Goal: Task Accomplishment & Management: Manage account settings

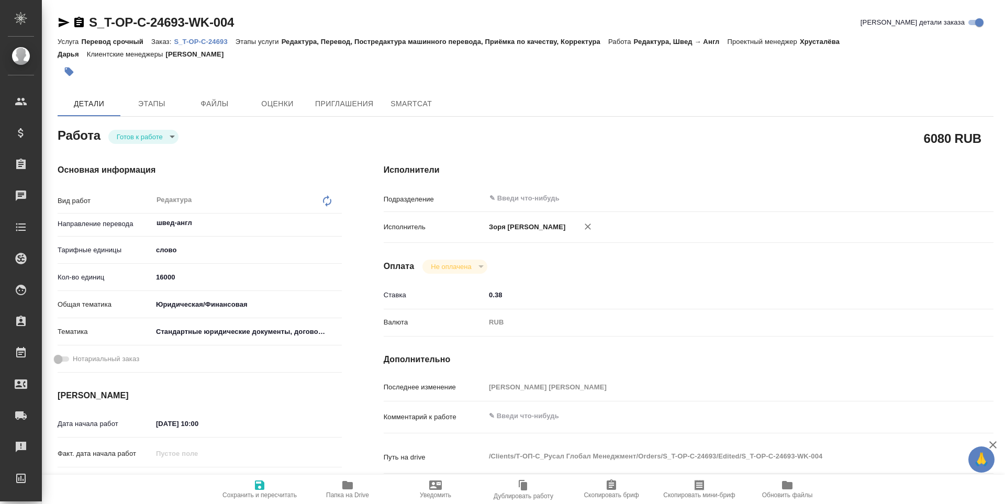
type textarea "x"
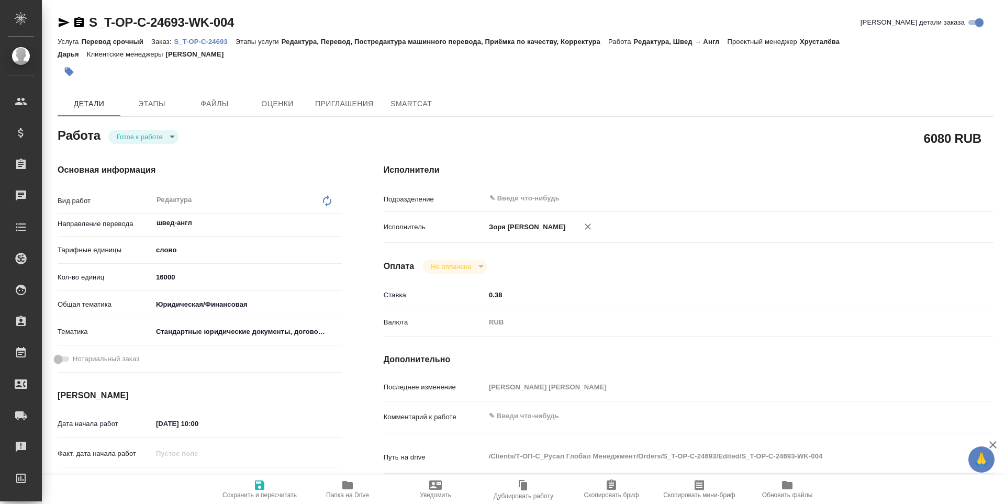
type textarea "x"
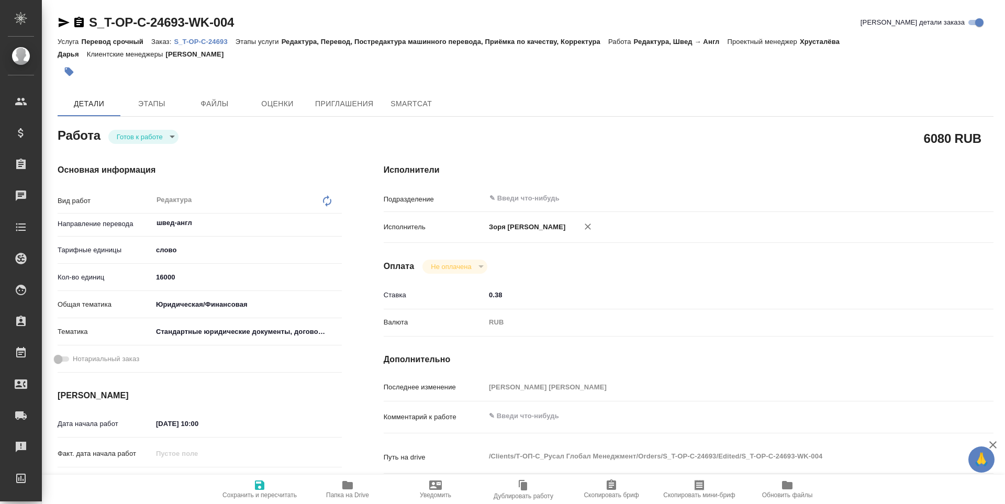
type textarea "x"
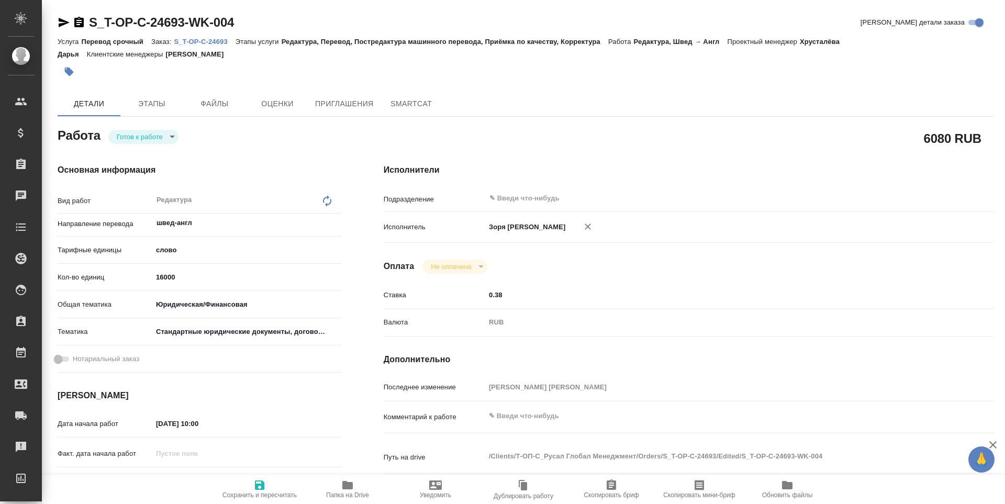
click at [153, 145] on div "Основная информация Вид работ Редактура x ​ Направление перевода швед-англ ​ Та…" at bounding box center [200, 366] width 326 height 447
click at [152, 143] on body "🙏 .cls-1 fill:#fff; AWATERA Zoria Tatiana Клиенты Спецификации Заказы Чаты Todo…" at bounding box center [502, 252] width 1005 height 504
type textarea "x"
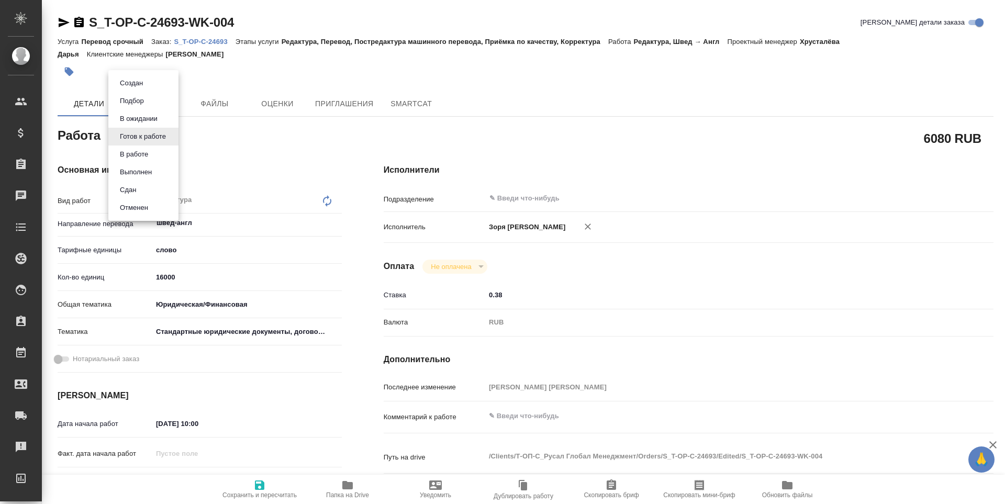
type textarea "x"
click at [146, 89] on button "В работе" at bounding box center [131, 83] width 29 height 12
type textarea "x"
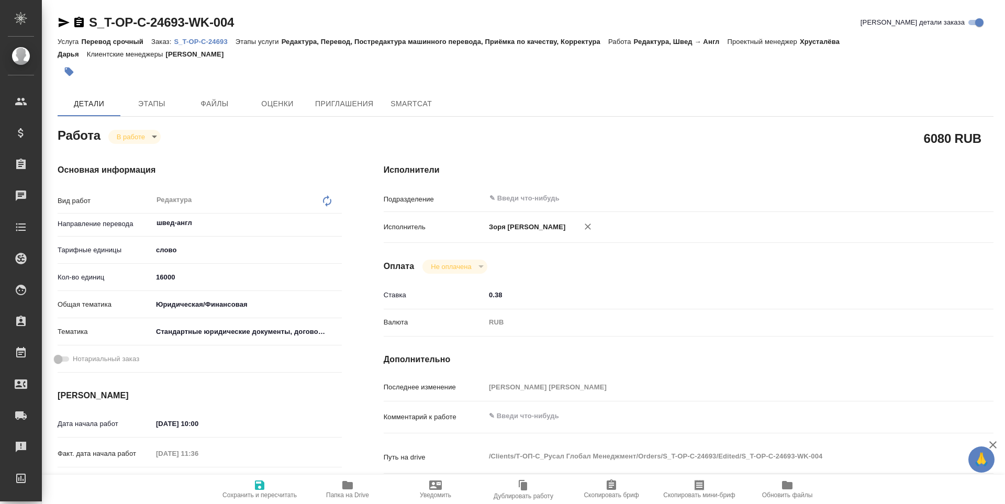
type textarea "x"
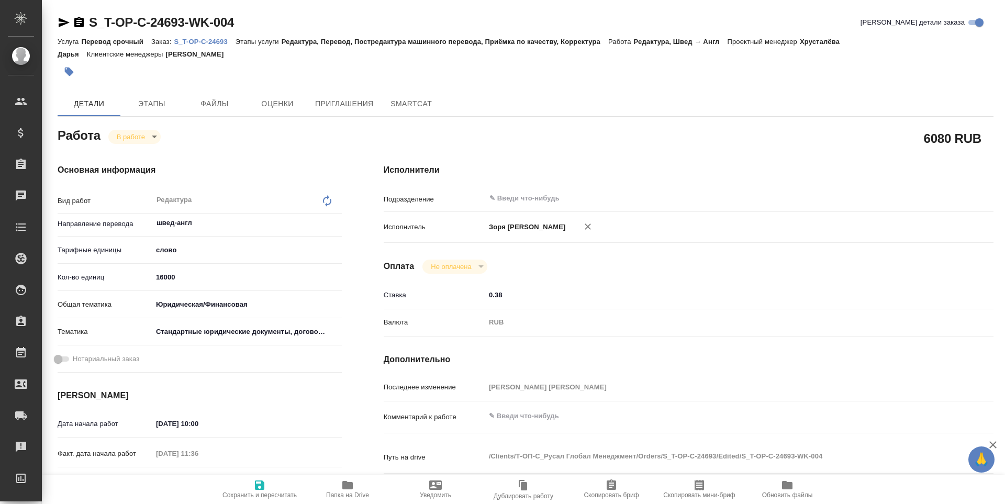
type textarea "x"
click at [346, 490] on icon "button" at bounding box center [347, 485] width 13 height 13
type textarea "x"
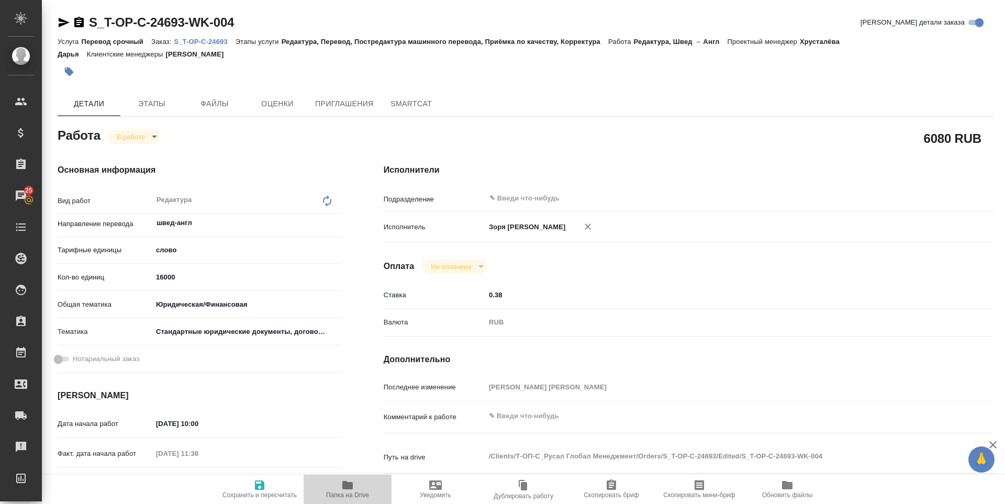
type textarea "x"
